Goal: Task Accomplishment & Management: Complete application form

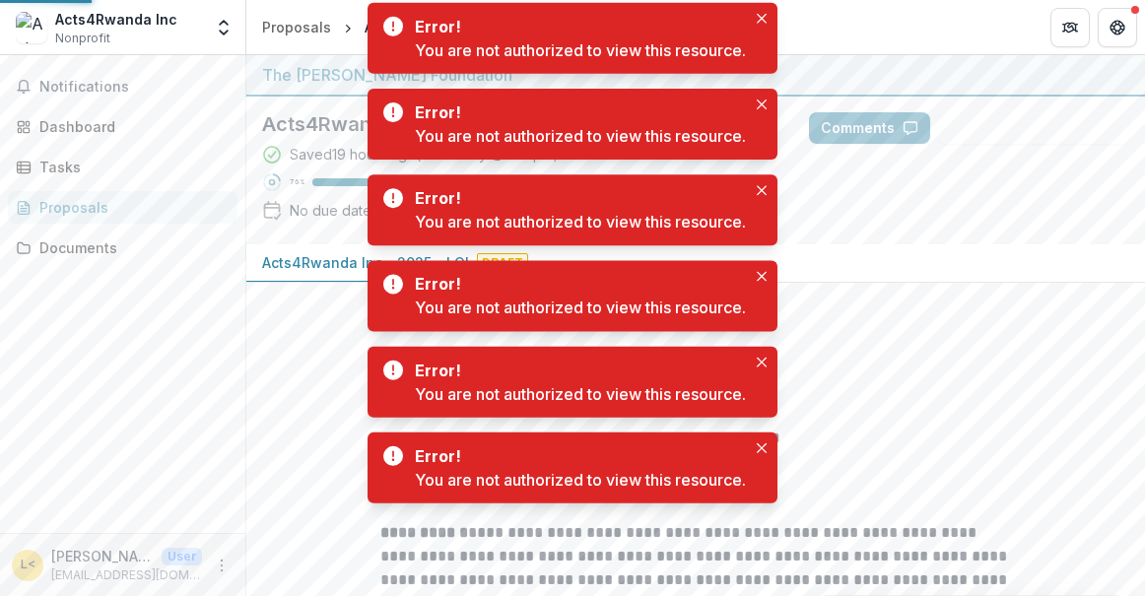
scroll to position [692, 0]
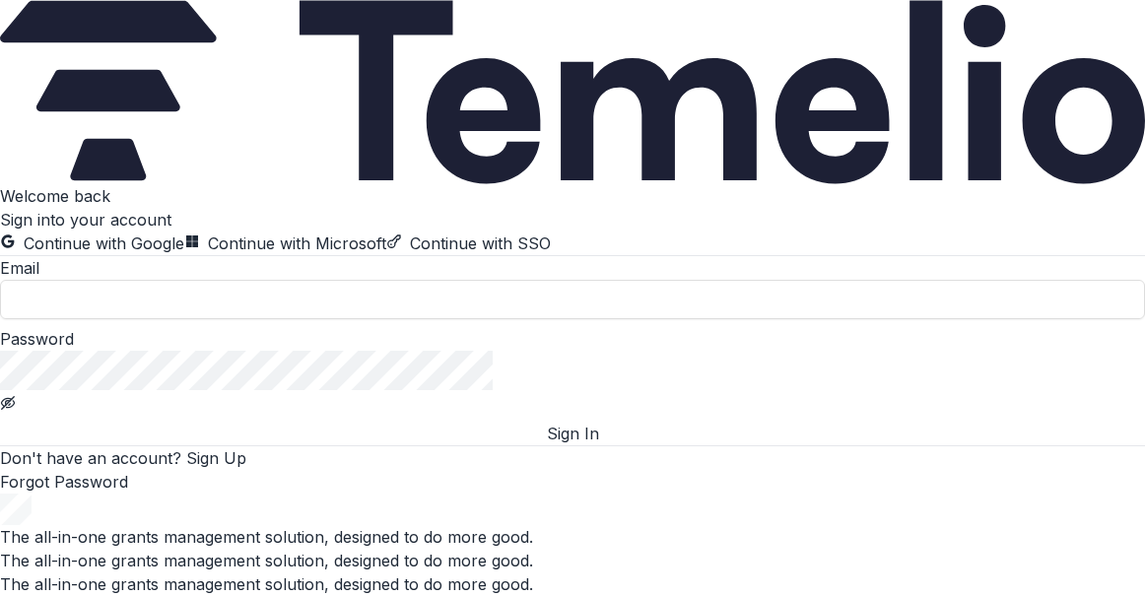
scroll to position [48, 0]
click at [349, 319] on input at bounding box center [572, 299] width 1145 height 39
type input "**********"
click at [616, 445] on button "Sign In" at bounding box center [572, 434] width 1145 height 24
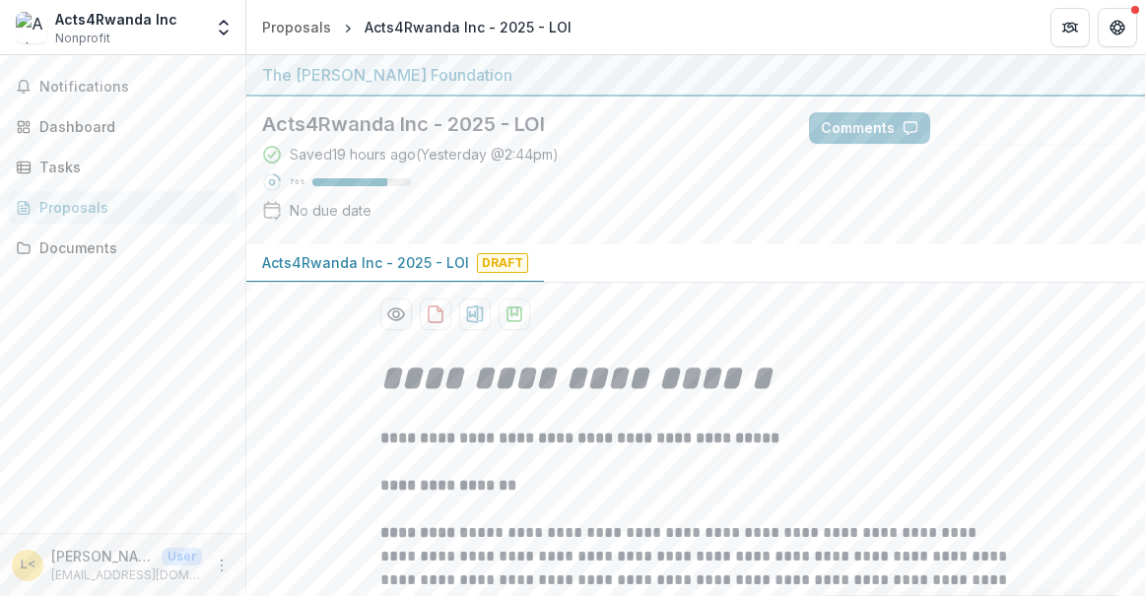
click at [945, 279] on div "Acts4Rwanda Inc - 2025 - LOI Draft" at bounding box center [695, 263] width 898 height 38
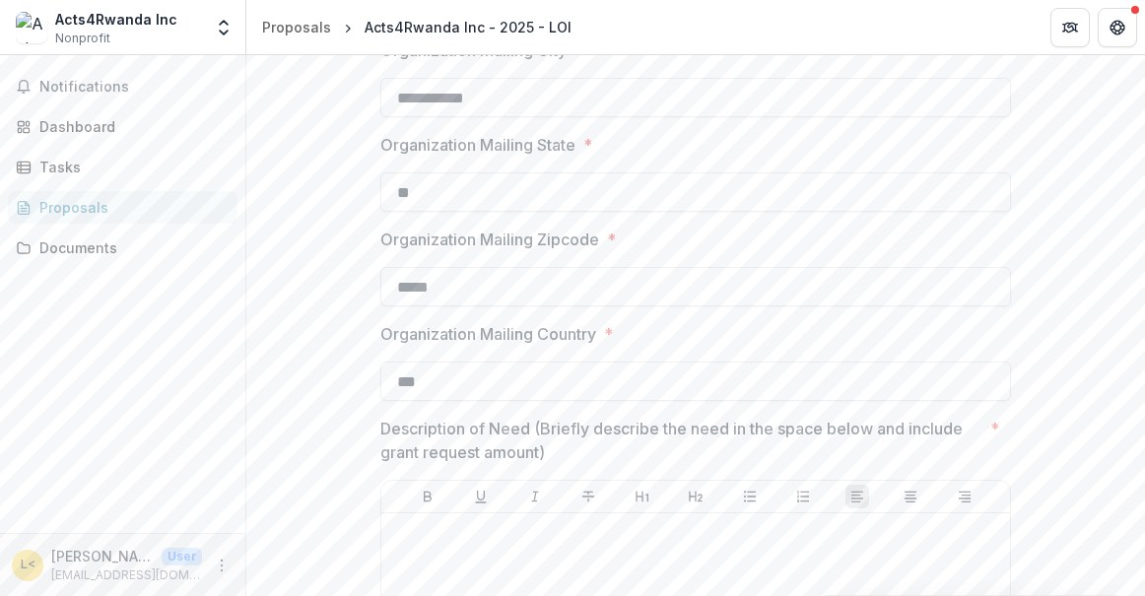
scroll to position [1280, 0]
